Goal: Task Accomplishment & Management: Manage account settings

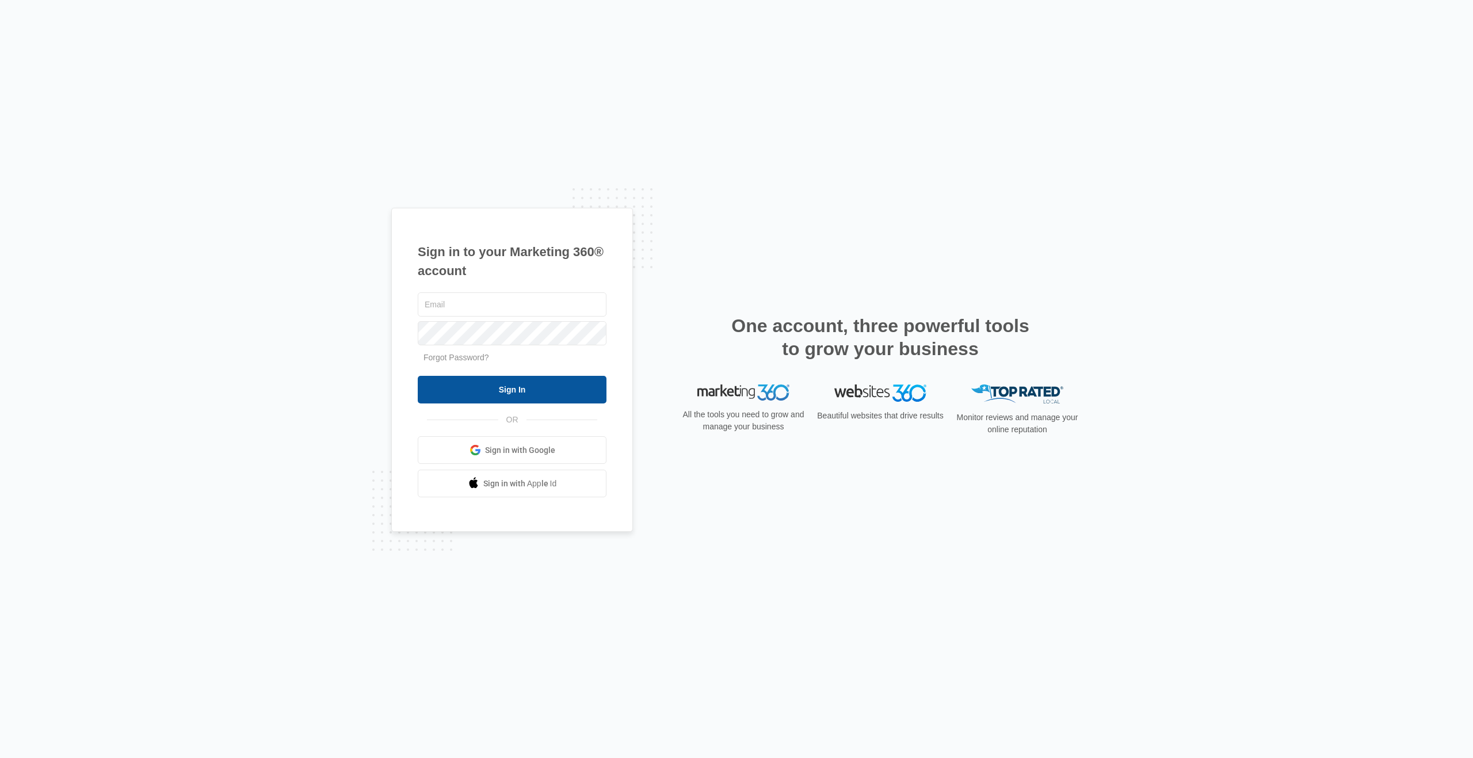
type input "[EMAIL_ADDRESS][DOMAIN_NAME]"
click at [518, 386] on input "Sign In" at bounding box center [512, 390] width 189 height 28
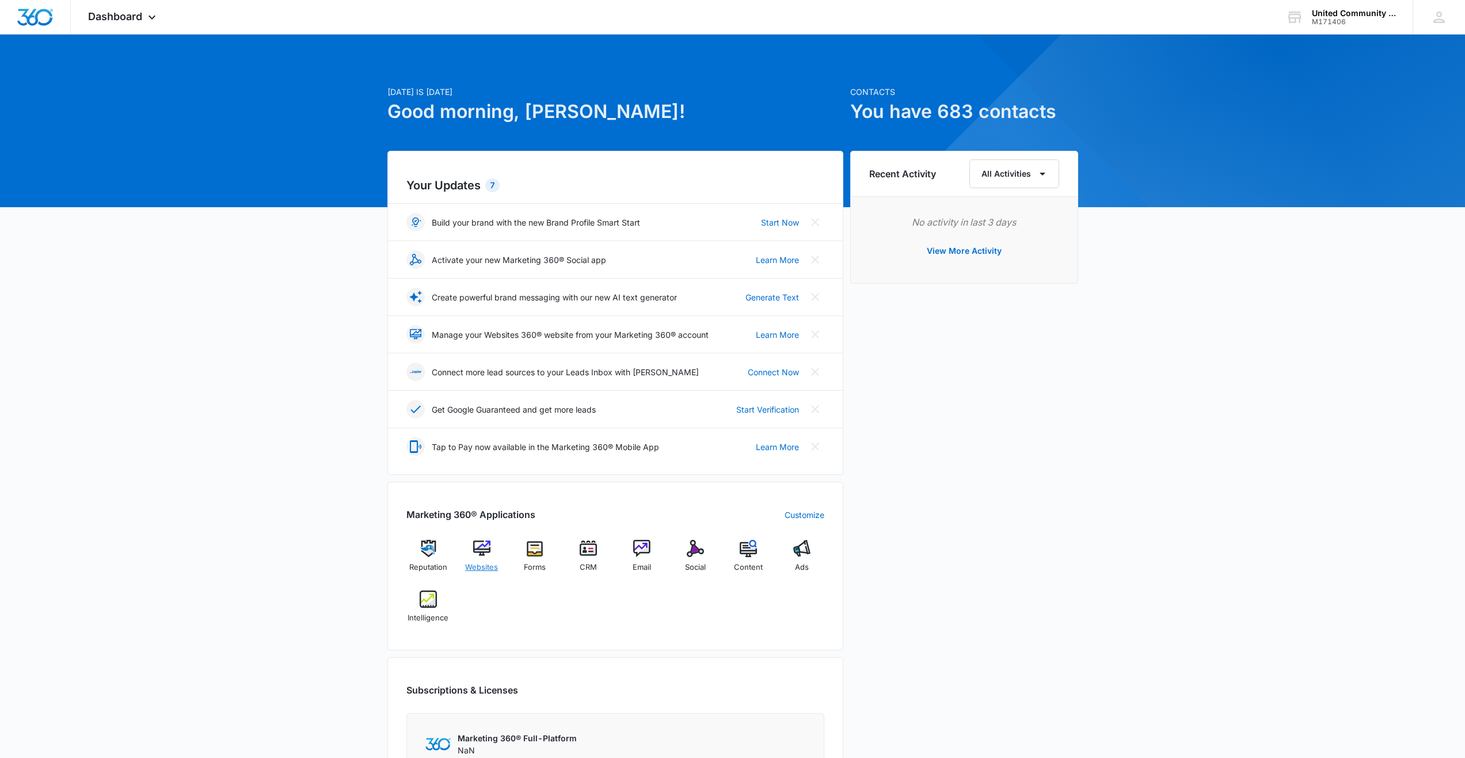
click at [482, 549] on img at bounding box center [481, 548] width 17 height 17
